Goal: Task Accomplishment & Management: Manage account settings

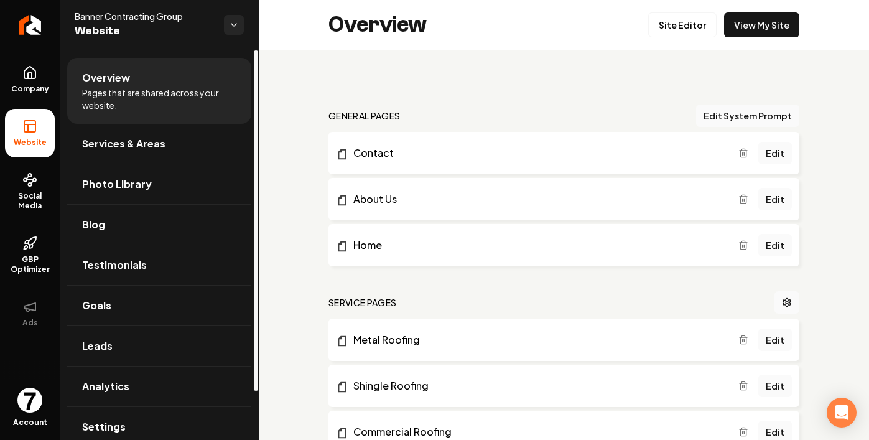
click at [29, 389] on img "Open user button" at bounding box center [29, 400] width 25 height 25
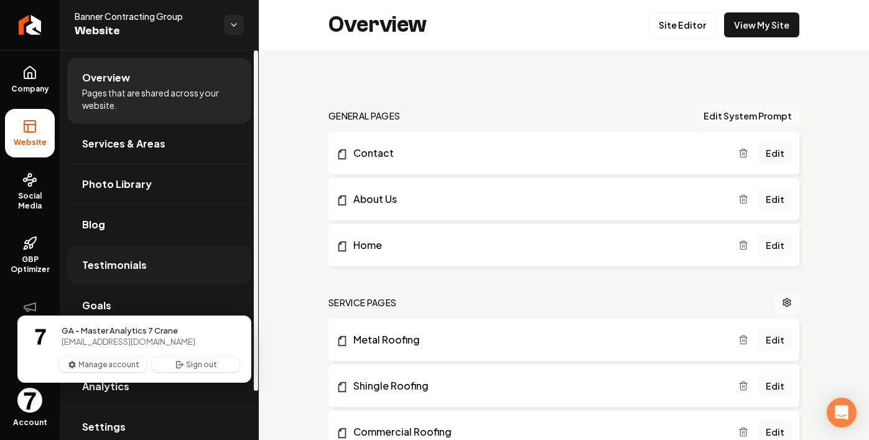
scroll to position [55, 0]
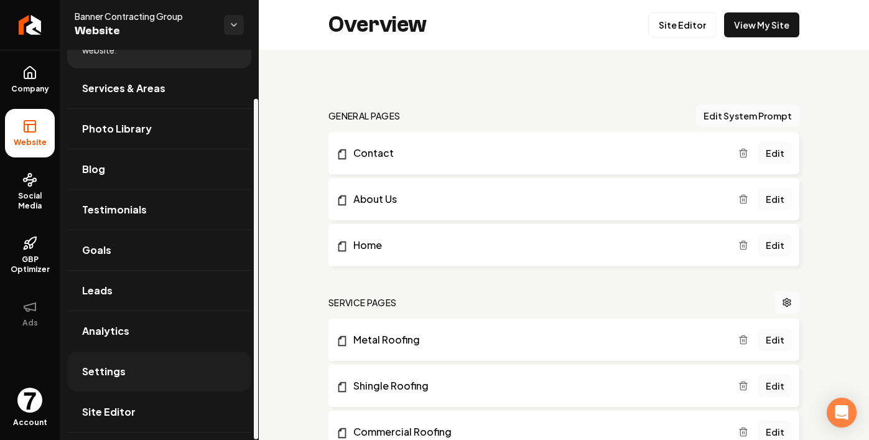
click at [150, 351] on link "Settings" at bounding box center [159, 371] width 184 height 40
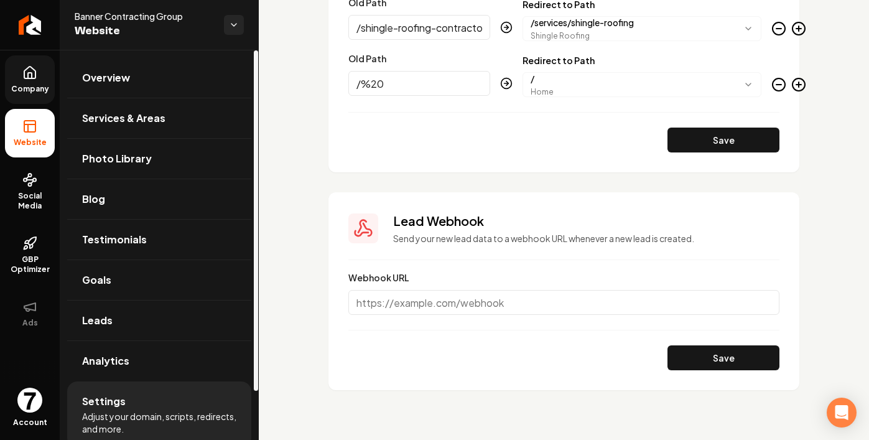
click at [44, 94] on link "Company" at bounding box center [30, 79] width 50 height 49
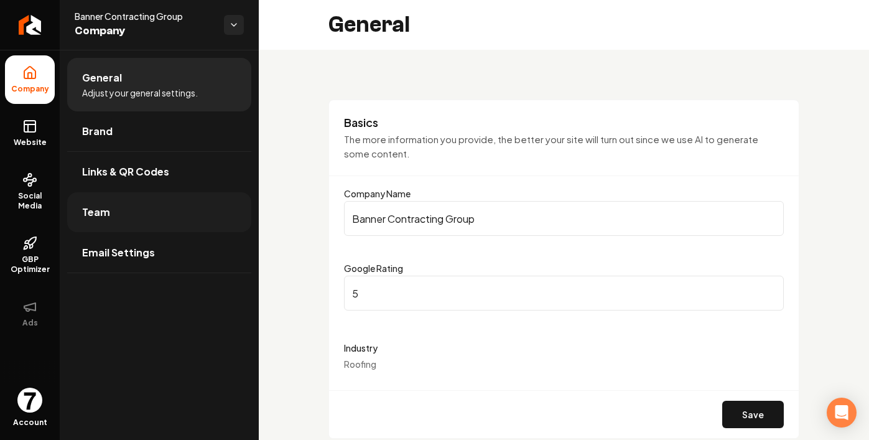
click at [126, 214] on link "Team" at bounding box center [159, 212] width 184 height 40
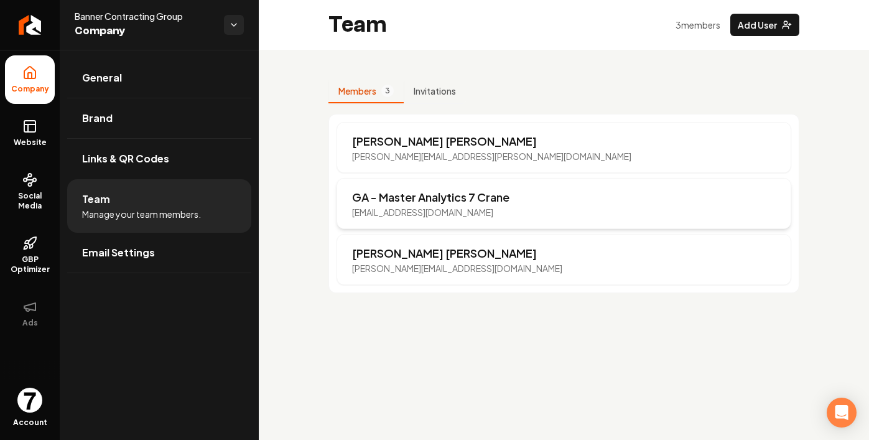
click at [428, 203] on p "GA - Master Analytics 7 Crane" at bounding box center [430, 196] width 157 height 17
click at [471, 247] on p "[PERSON_NAME]" at bounding box center [457, 252] width 210 height 17
click at [469, 157] on p "[PERSON_NAME][EMAIL_ADDRESS][PERSON_NAME][DOMAIN_NAME]" at bounding box center [491, 156] width 279 height 12
click at [476, 214] on p "[EMAIL_ADDRESS][DOMAIN_NAME]" at bounding box center [430, 212] width 157 height 12
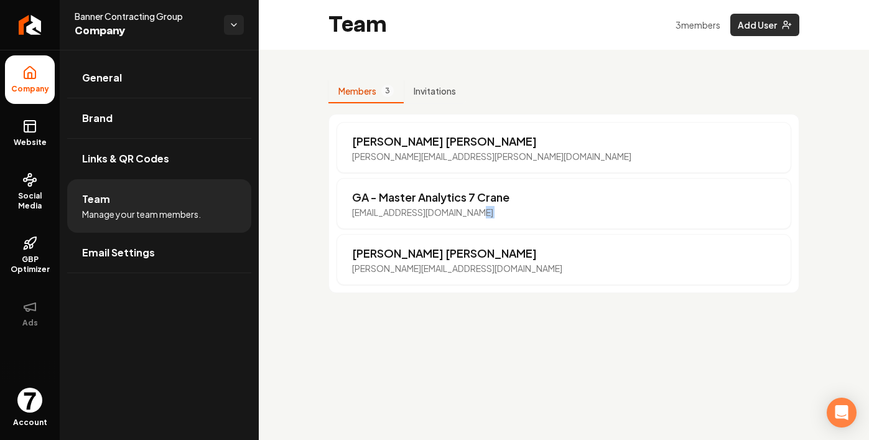
click at [734, 34] on button "Add User" at bounding box center [764, 25] width 69 height 22
click at [761, 24] on button "Add User" at bounding box center [764, 25] width 69 height 22
click at [679, 67] on div "Members 3 Invitations [PERSON_NAME] [PERSON_NAME][EMAIL_ADDRESS][PERSON_NAME][D…" at bounding box center [564, 186] width 610 height 273
click at [771, 28] on button "Add User" at bounding box center [764, 25] width 69 height 22
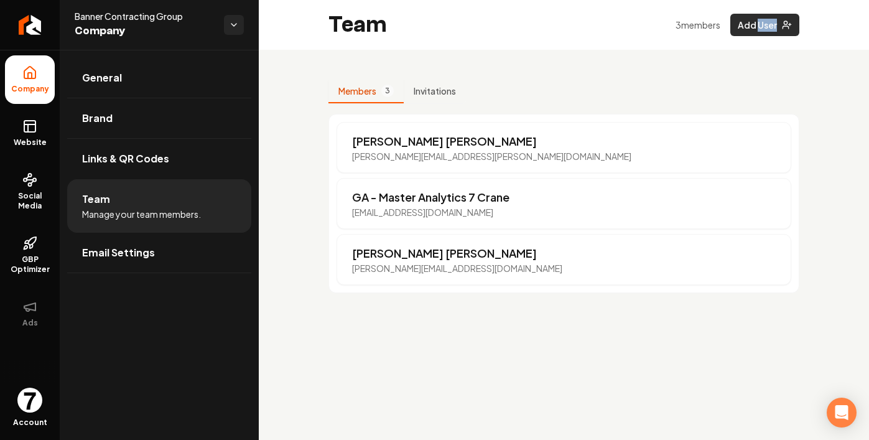
click at [795, 24] on button "Add User" at bounding box center [764, 25] width 69 height 22
click at [799, 165] on div "Members 3 Invitations [PERSON_NAME] [PERSON_NAME][EMAIL_ADDRESS][PERSON_NAME][D…" at bounding box center [564, 186] width 610 height 273
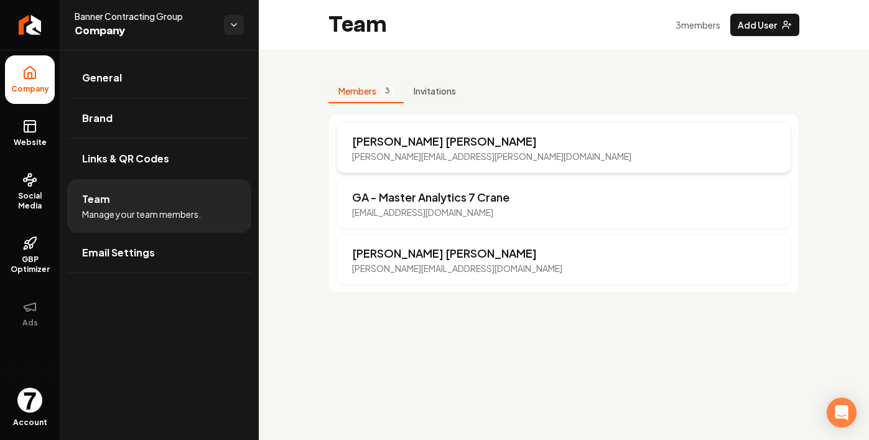
click at [447, 146] on p "[PERSON_NAME]" at bounding box center [491, 141] width 279 height 17
click at [455, 214] on p "[EMAIL_ADDRESS][DOMAIN_NAME]" at bounding box center [430, 212] width 157 height 12
click at [456, 259] on p "[PERSON_NAME]" at bounding box center [457, 252] width 210 height 17
click at [35, 121] on rect at bounding box center [29, 126] width 11 height 11
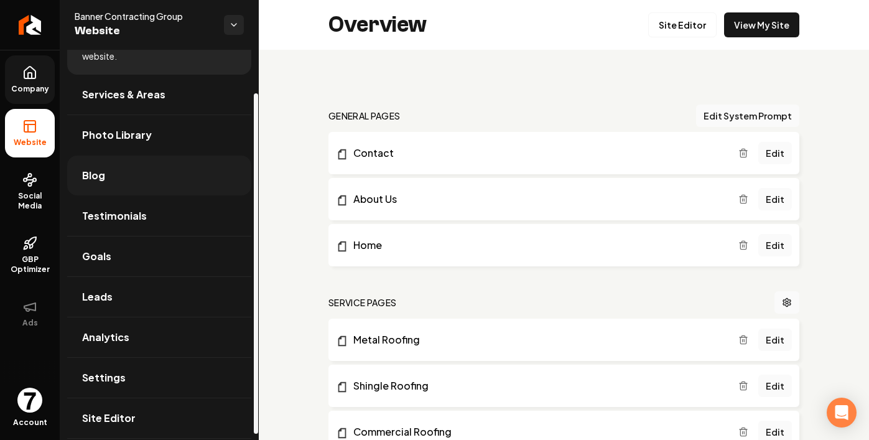
scroll to position [55, 0]
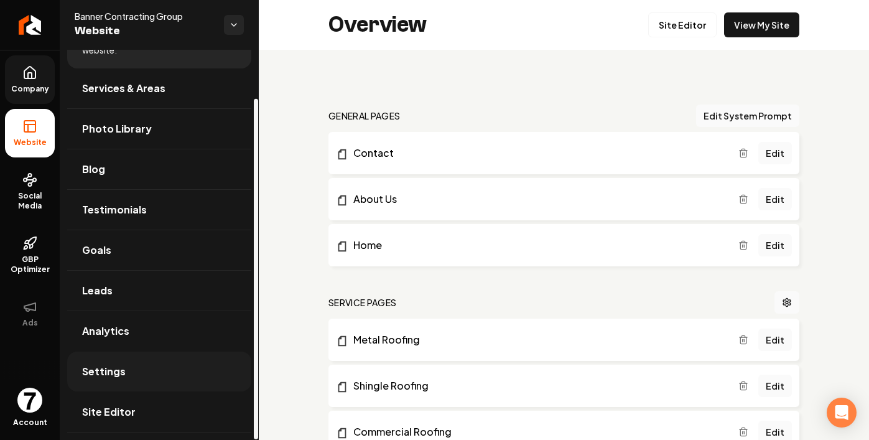
click at [132, 374] on link "Settings" at bounding box center [159, 371] width 184 height 40
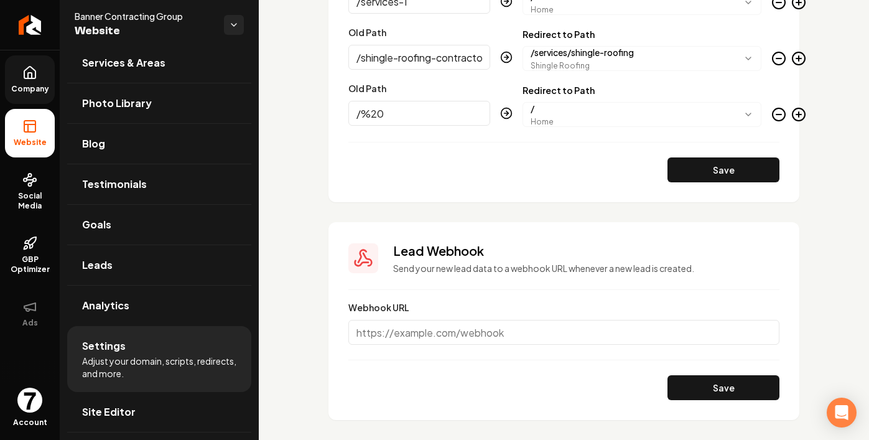
scroll to position [1684, 0]
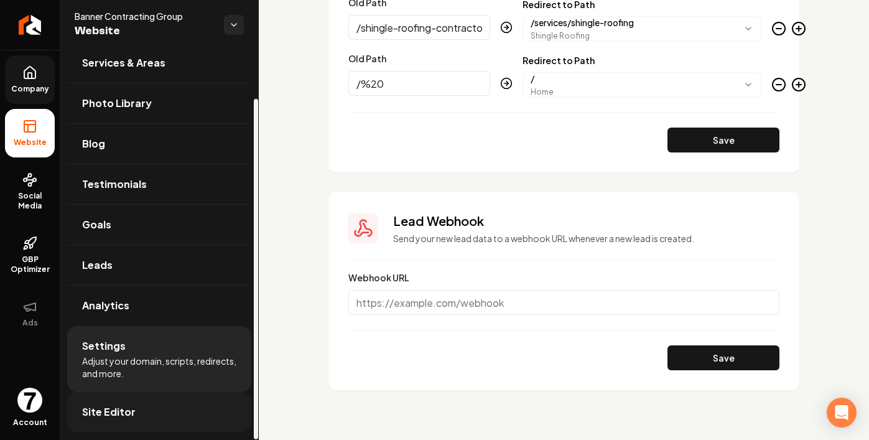
click at [160, 404] on link "Site Editor" at bounding box center [159, 412] width 184 height 40
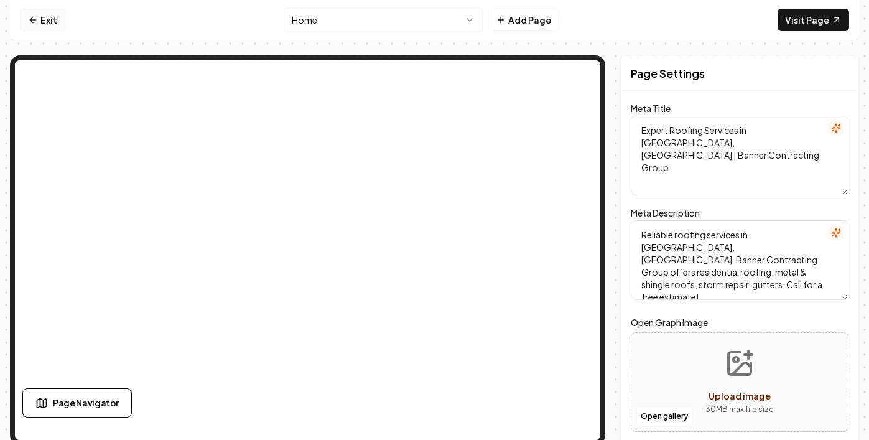
click at [50, 22] on link "Exit" at bounding box center [42, 20] width 45 height 22
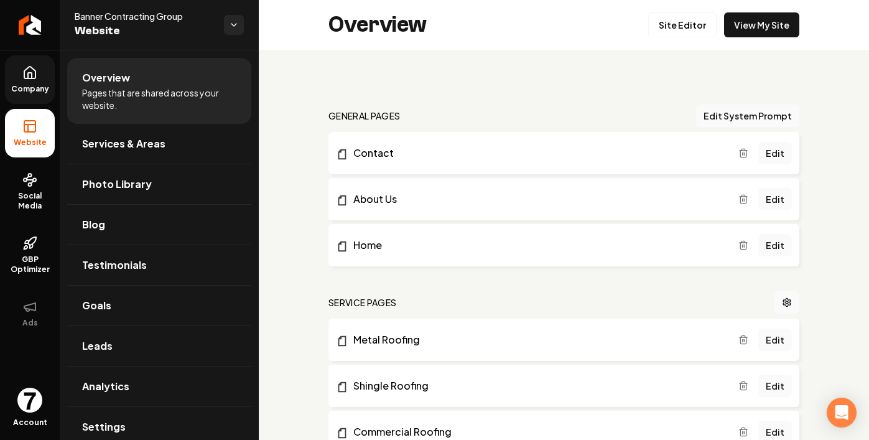
click at [26, 72] on icon at bounding box center [29, 72] width 15 height 15
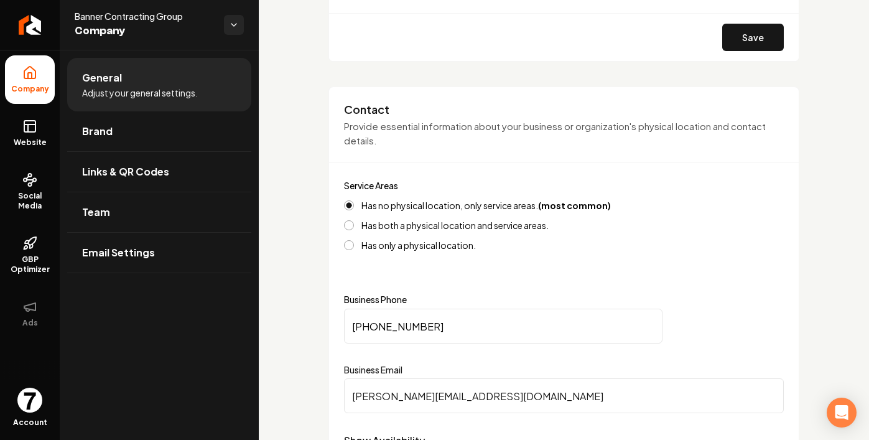
scroll to position [376, 0]
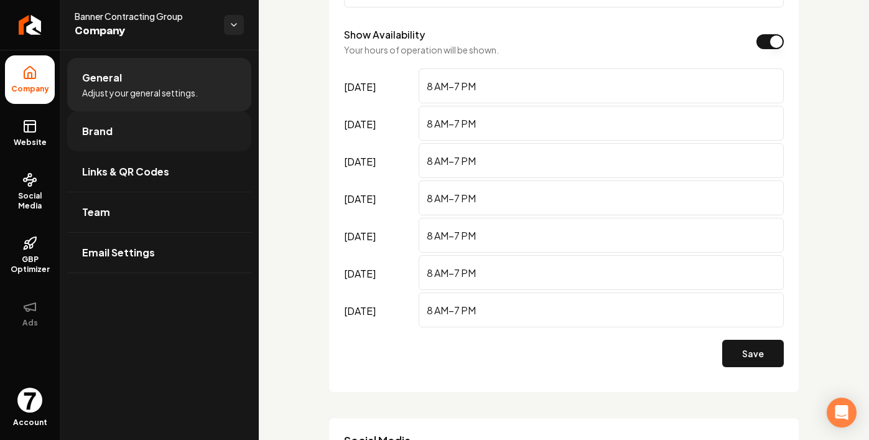
click at [203, 144] on link "Brand" at bounding box center [159, 131] width 184 height 40
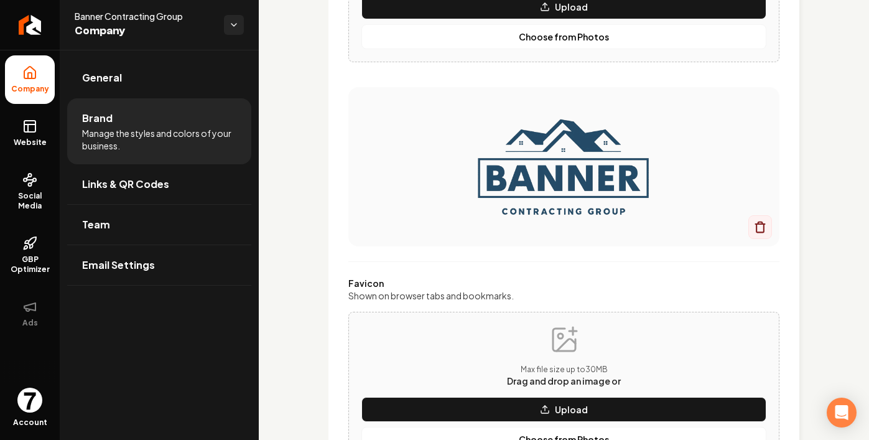
scroll to position [783, 0]
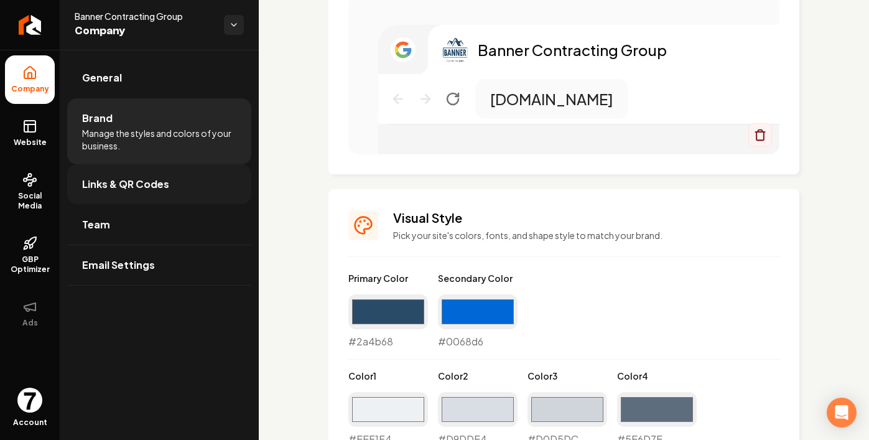
click at [179, 187] on link "Links & QR Codes" at bounding box center [159, 184] width 184 height 40
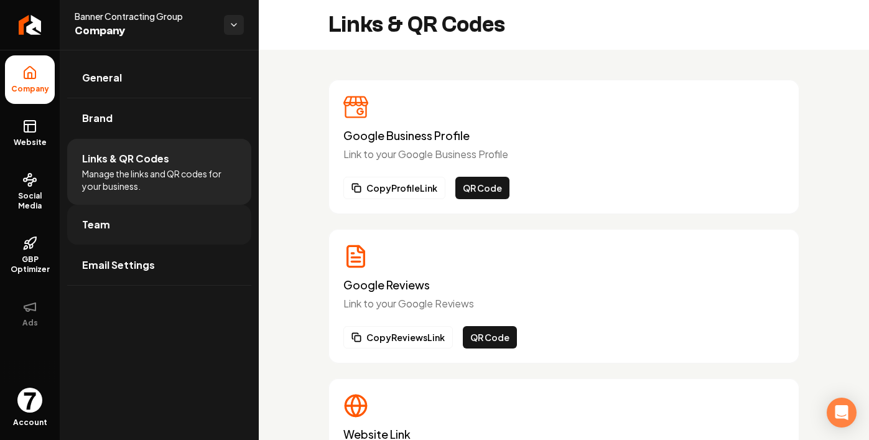
click at [164, 217] on link "Team" at bounding box center [159, 225] width 184 height 40
